Goal: Information Seeking & Learning: Learn about a topic

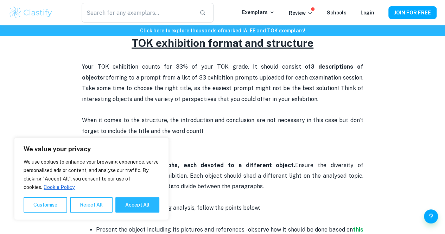
scroll to position [323, 0]
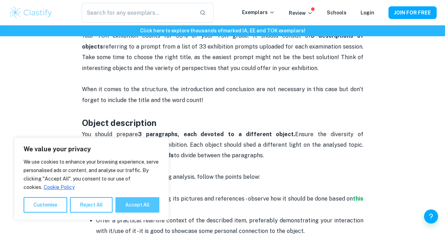
click at [146, 201] on button "Accept All" at bounding box center [137, 204] width 44 height 15
checkbox input "true"
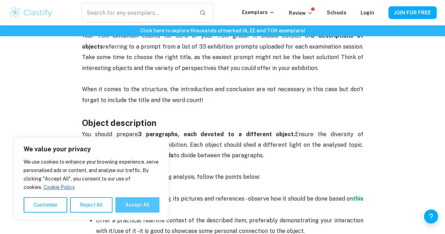
checkbox input "true"
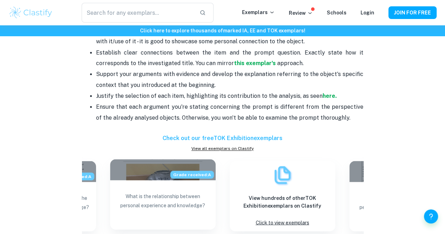
scroll to position [587, 0]
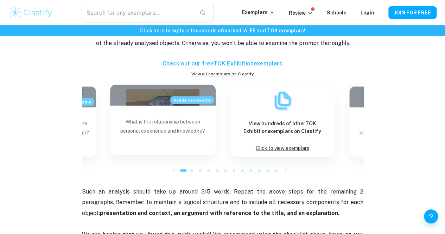
click at [169, 128] on p "What is the relationship between personal experience and knowledge?" at bounding box center [163, 132] width 94 height 31
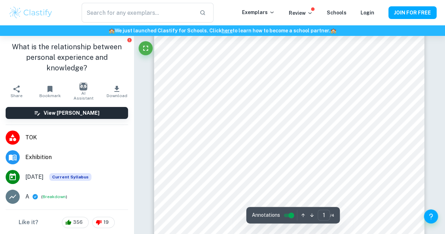
scroll to position [84, 0]
type input "1"
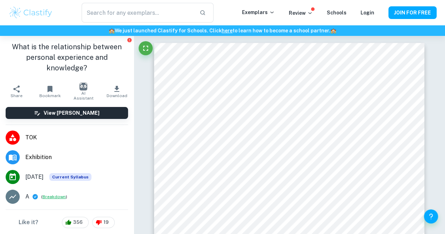
click at [51, 196] on button "Breakdown" at bounding box center [54, 196] width 23 height 6
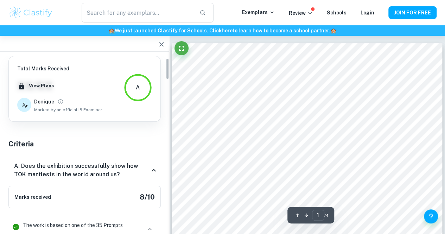
scroll to position [33, 0]
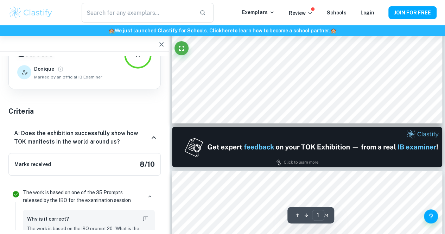
type input "2"
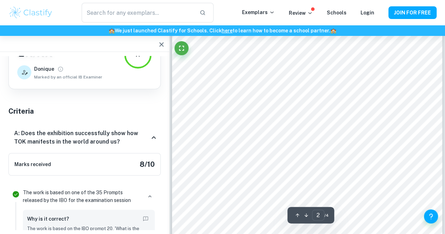
scroll to position [535, 0]
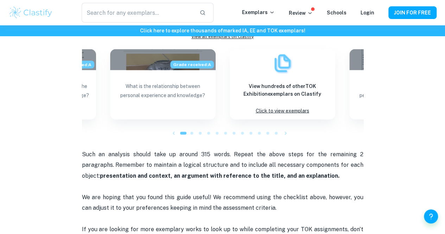
scroll to position [623, 0]
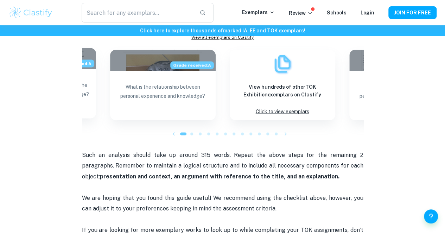
click at [86, 92] on p "How important are material tools in the production or acquisition of knowledge?" at bounding box center [43, 95] width 94 height 31
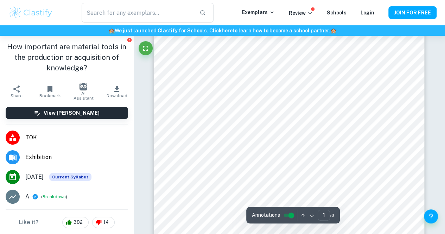
scroll to position [103, 0]
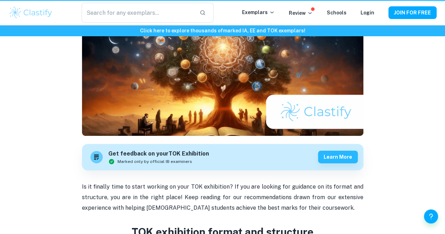
scroll to position [623, 0]
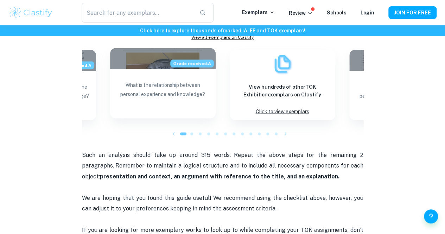
click at [187, 109] on p "What is the relationship between personal experience and knowledge?" at bounding box center [163, 95] width 94 height 31
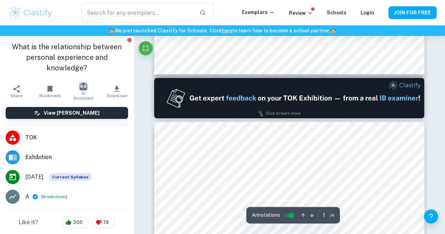
type input "2"
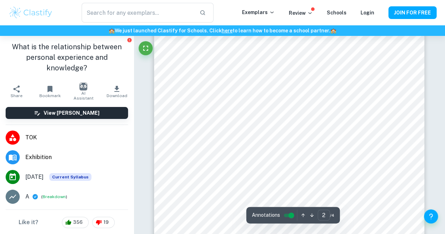
scroll to position [562, 0]
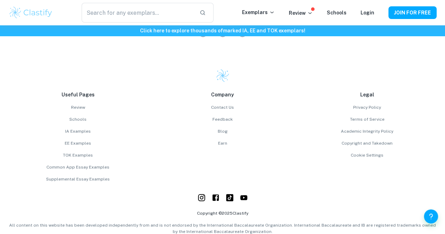
scroll to position [949, 0]
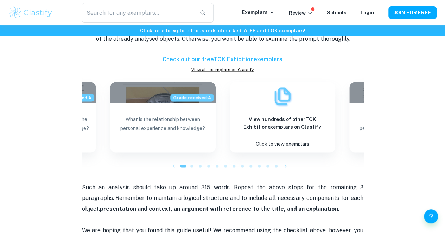
scroll to position [591, 0]
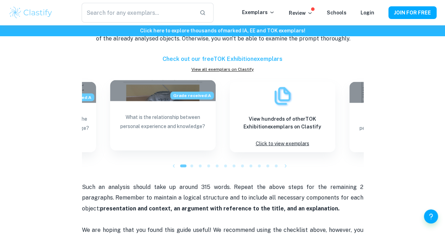
click at [188, 142] on p "What is the relationship between personal experience and knowledge?" at bounding box center [163, 127] width 94 height 31
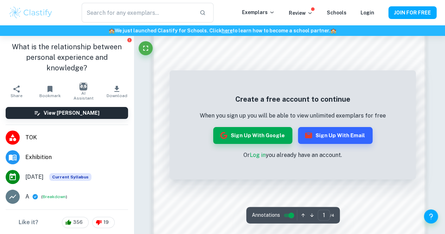
scroll to position [444, 0]
